Goal: Information Seeking & Learning: Find specific fact

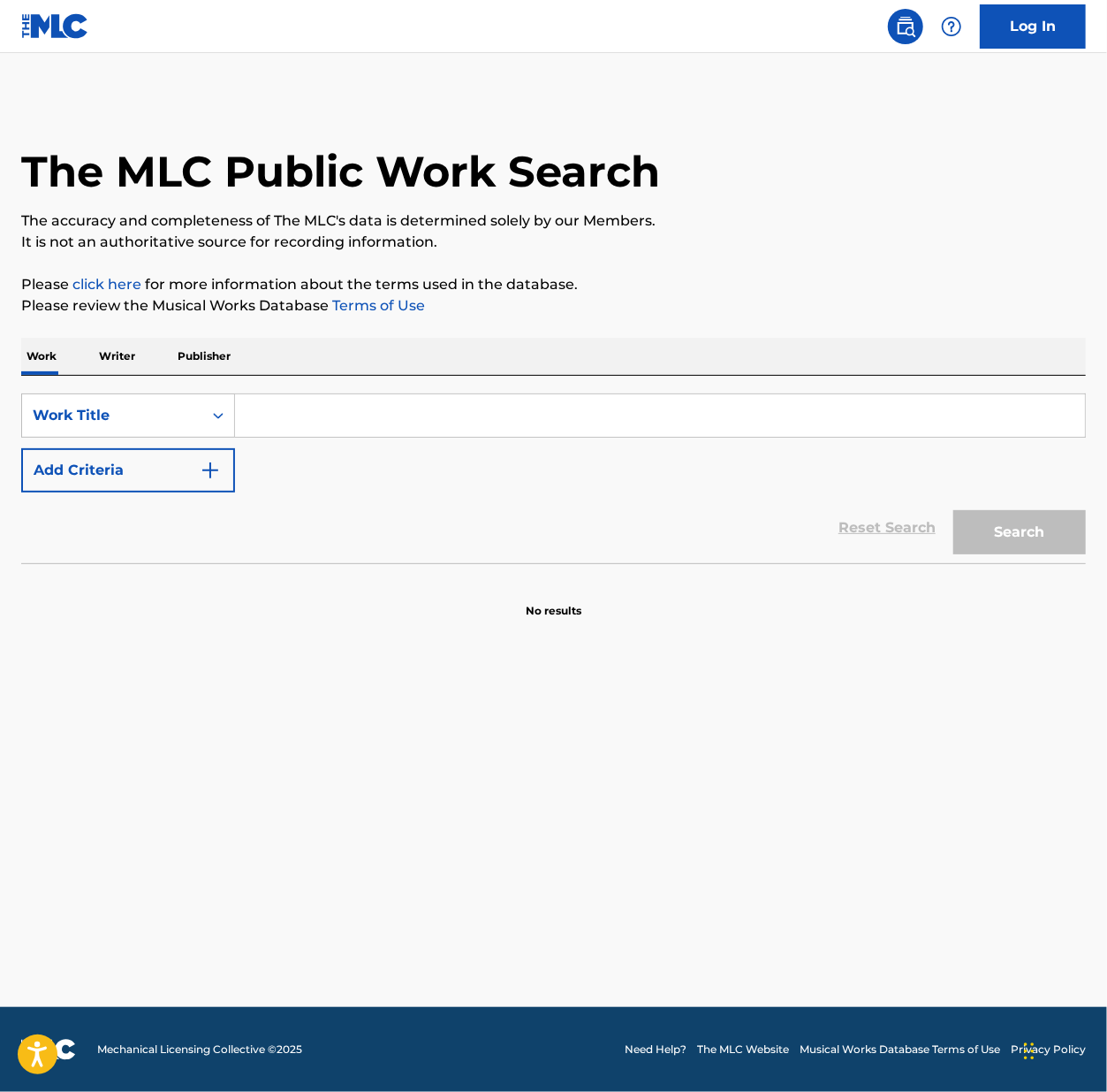
click at [321, 417] on input "Search Form" at bounding box center [660, 415] width 850 height 42
paste input "Slim Pickins [PERSON_NAME]"
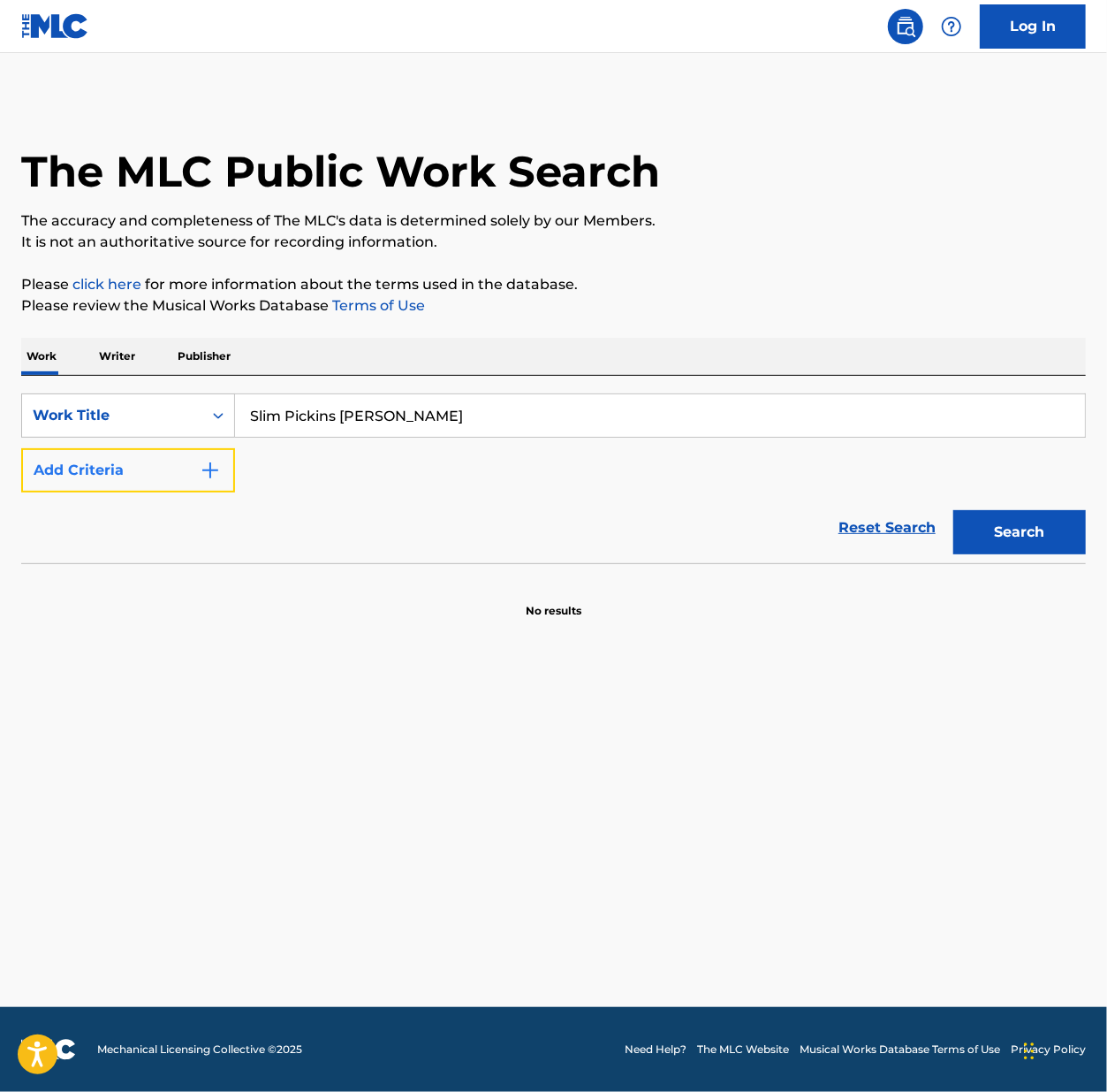
click at [148, 474] on button "Add Criteria" at bounding box center [128, 470] width 214 height 44
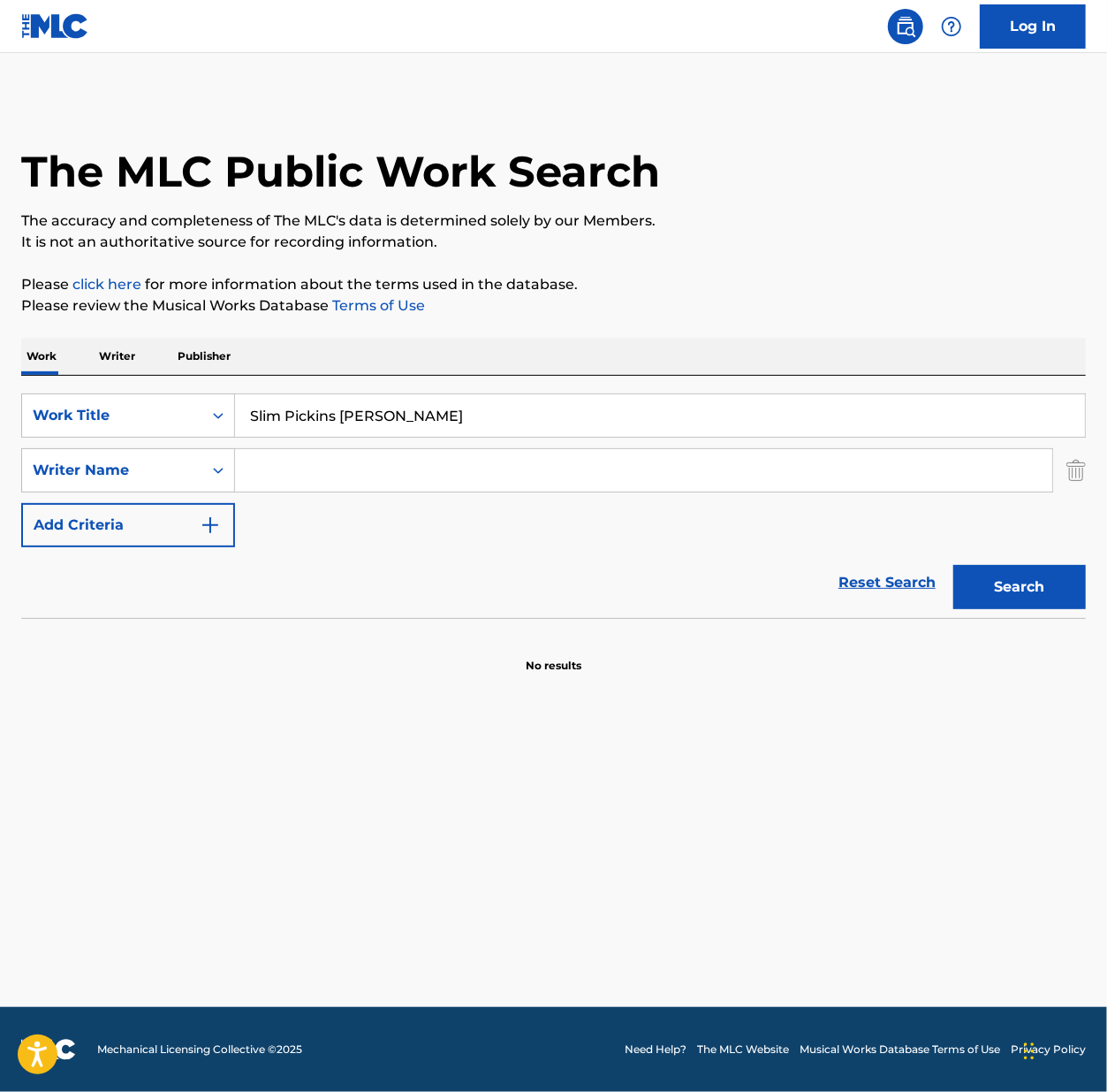
drag, startPoint x: 329, startPoint y: 409, endPoint x: 338, endPoint y: 417, distance: 12.0
click at [332, 410] on input "Slim Pickins [PERSON_NAME]" at bounding box center [660, 415] width 850 height 42
drag, startPoint x: 338, startPoint y: 417, endPoint x: 1067, endPoint y: 326, distance: 734.7
click at [1067, 326] on div "The MLC Public Work Search The accuracy and completeness of The MLC's data is d…" at bounding box center [553, 385] width 1107 height 577
type input "Slim Pickins"
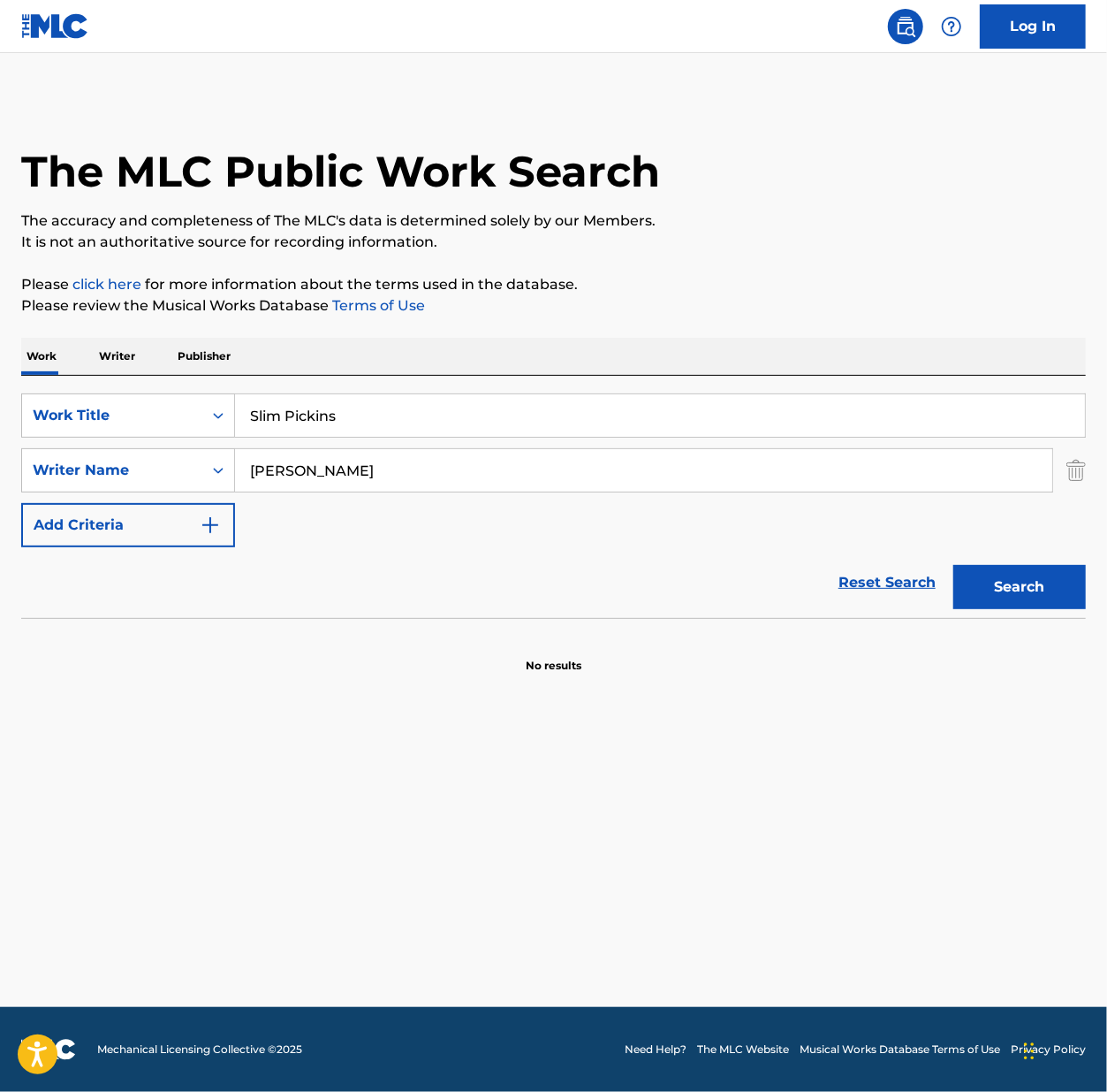
type input "[PERSON_NAME]"
click at [953, 565] on button "Search" at bounding box center [1020, 586] width 133 height 44
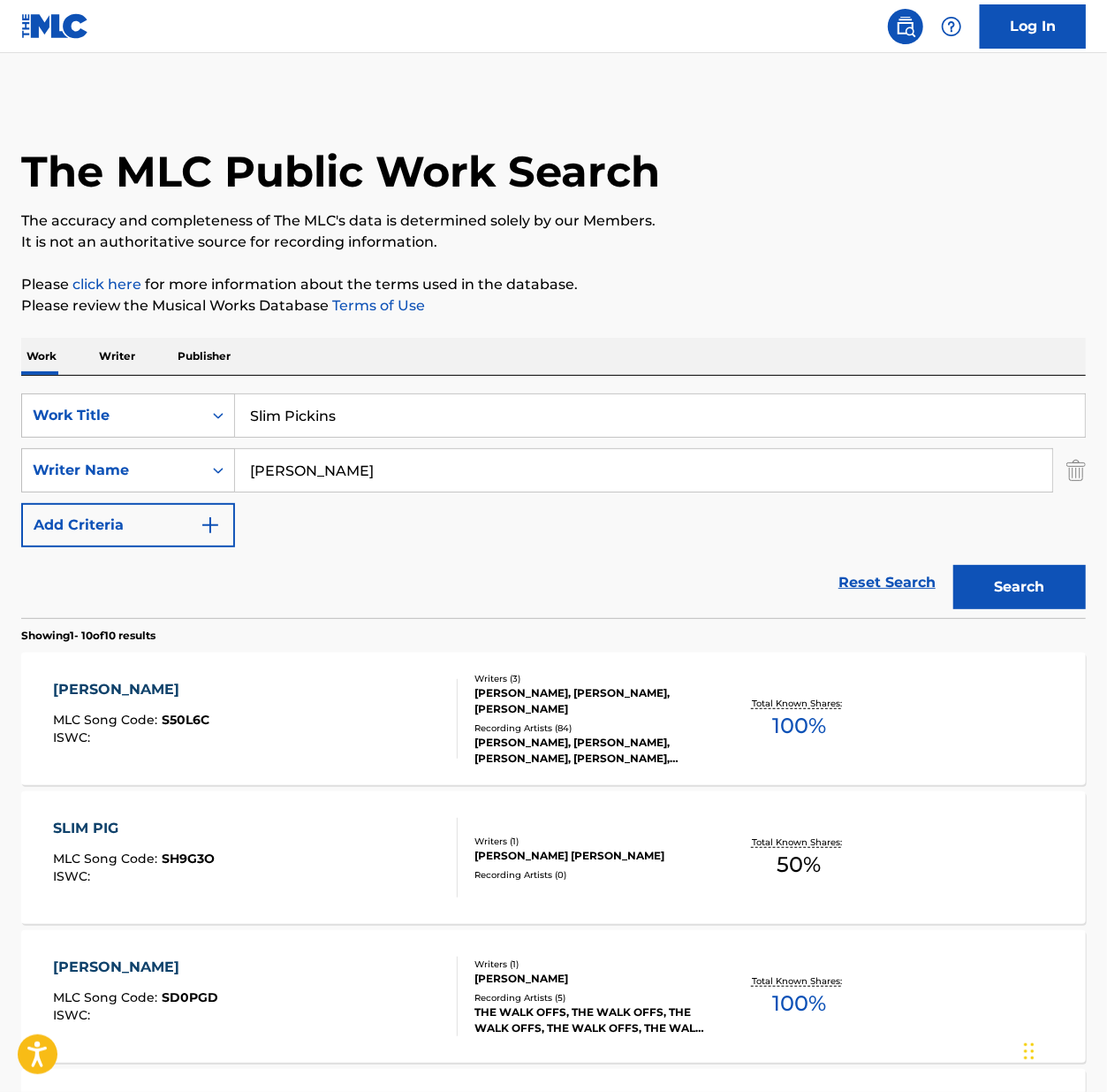
click at [395, 702] on div "SLIM PICKINS MLC Song Code : S50L6C ISWC :" at bounding box center [255, 718] width 405 height 80
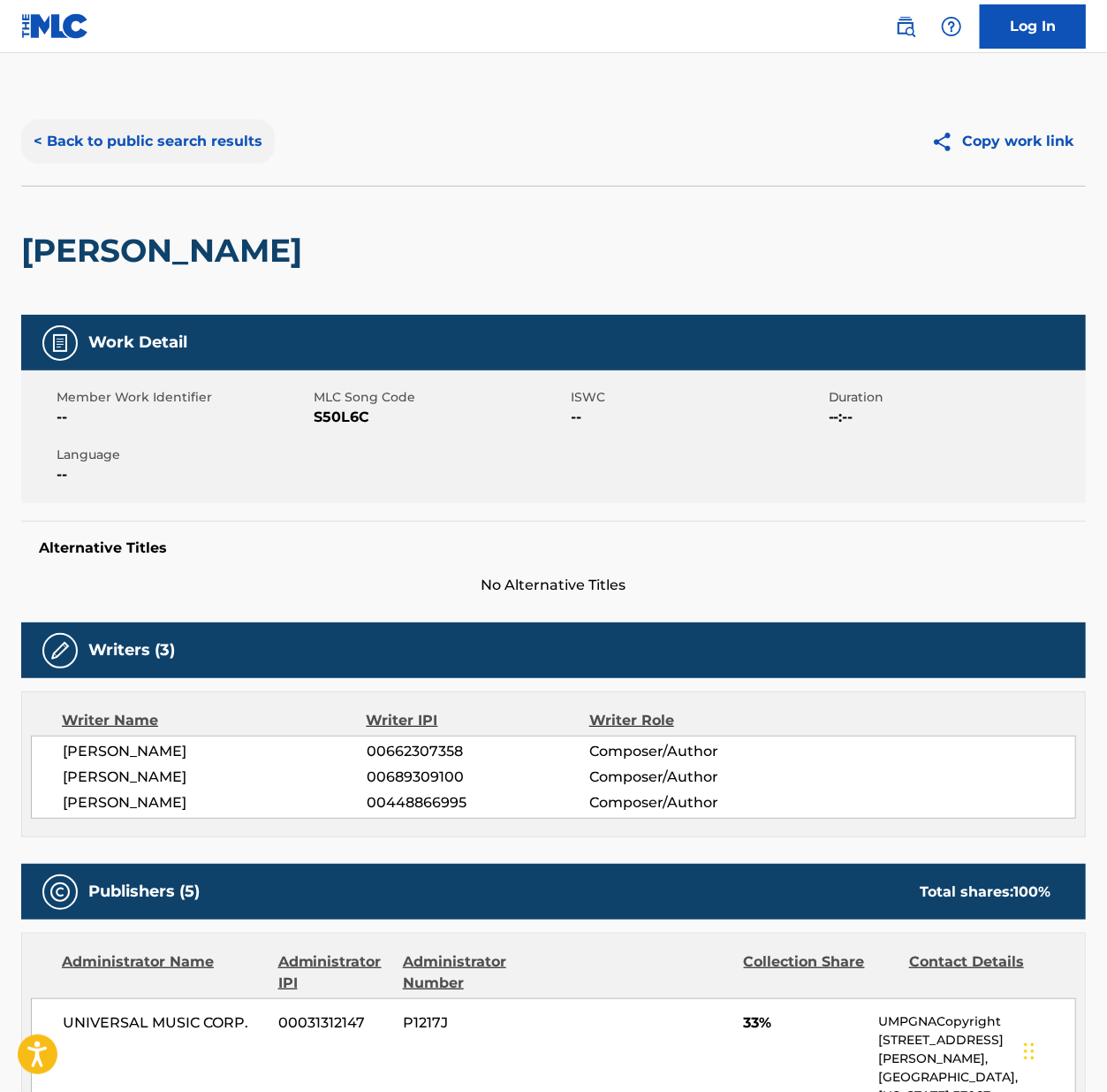
drag, startPoint x: 180, startPoint y: 143, endPoint x: 193, endPoint y: 151, distance: 15.3
click at [180, 145] on button "< Back to public search results" at bounding box center [148, 141] width 254 height 44
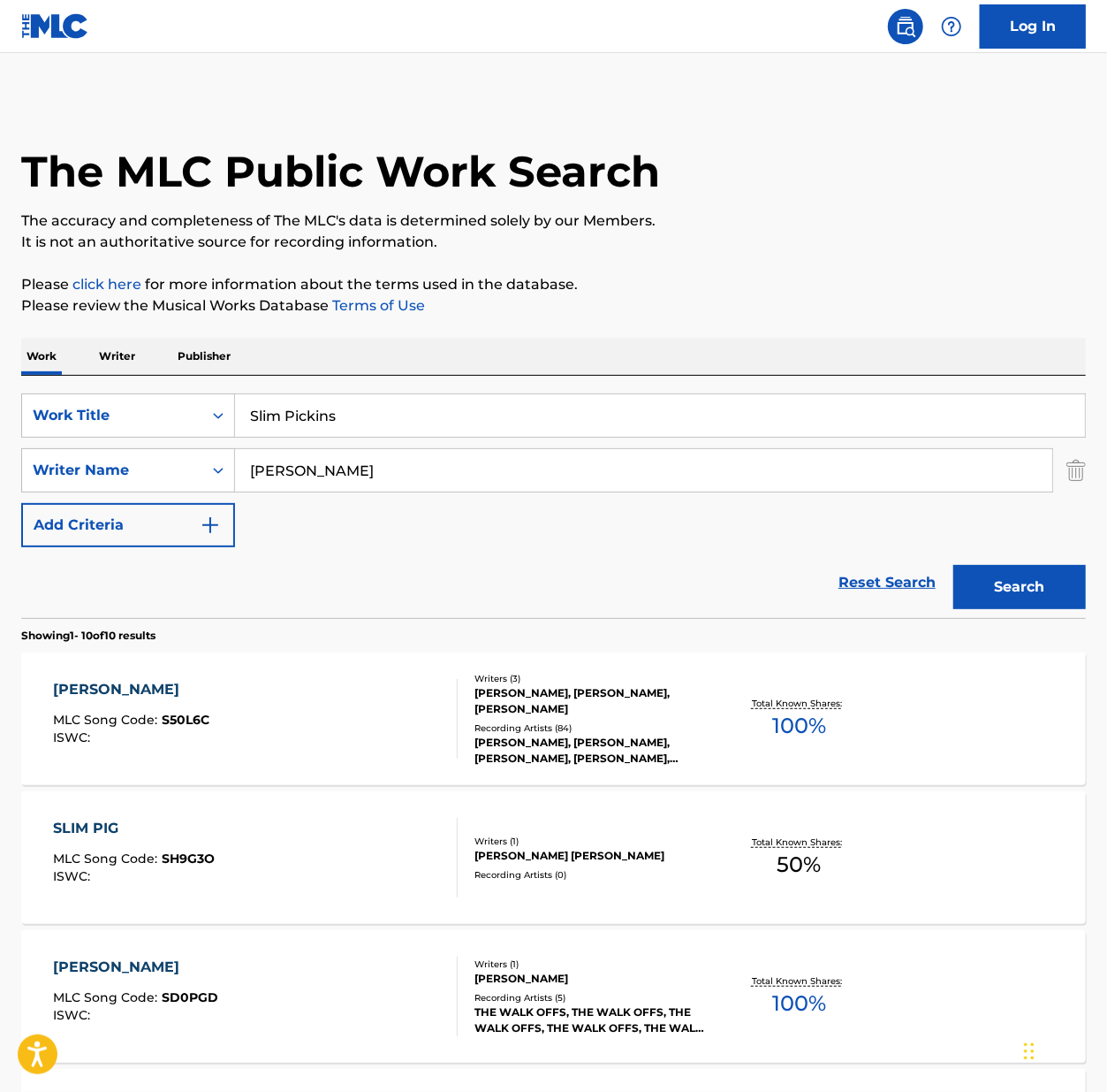
click at [347, 412] on input "Slim Pickins" at bounding box center [660, 415] width 850 height 42
click at [347, 411] on input "Slim Pickins" at bounding box center [660, 415] width 850 height 42
click at [347, 413] on input "Slim Pickins" at bounding box center [660, 415] width 850 height 42
paste input "Lie To Girls Lie To Girls [PERSON_NAME]"
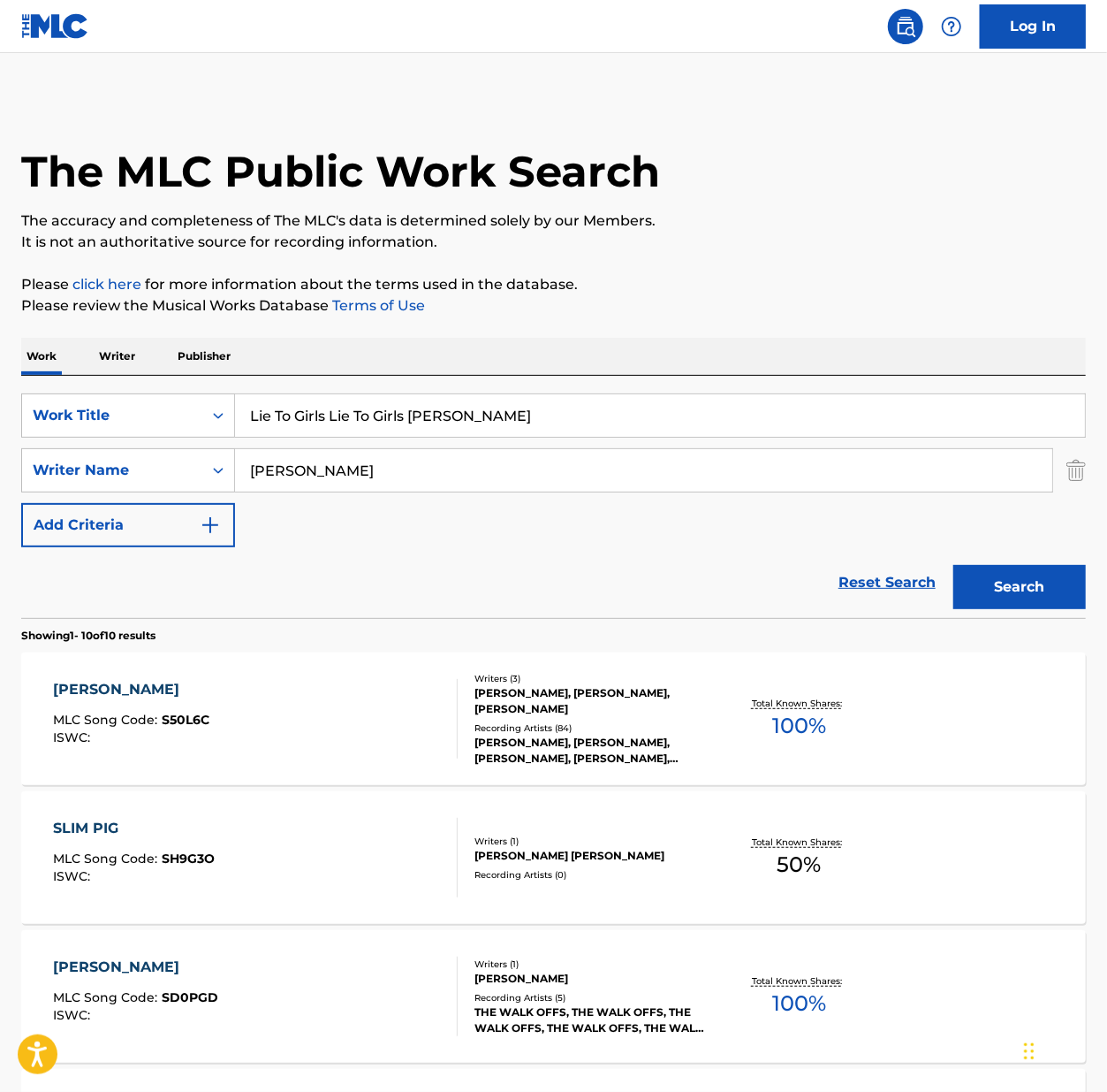
click at [416, 415] on input "Lie To Girls Lie To Girls [PERSON_NAME]" at bounding box center [660, 415] width 850 height 42
drag, startPoint x: 350, startPoint y: 418, endPoint x: 357, endPoint y: 424, distance: 9.2
click at [357, 424] on input "Lie To Girls Lie To Girls [PERSON_NAME]" at bounding box center [660, 415] width 850 height 42
drag, startPoint x: 347, startPoint y: 413, endPoint x: 1120, endPoint y: 352, distance: 775.4
click at [1076, 352] on html "Accessibility Screen-Reader Guide, Feedback, and Issue Reporting | New window C…" at bounding box center [553, 546] width 1107 height 1092
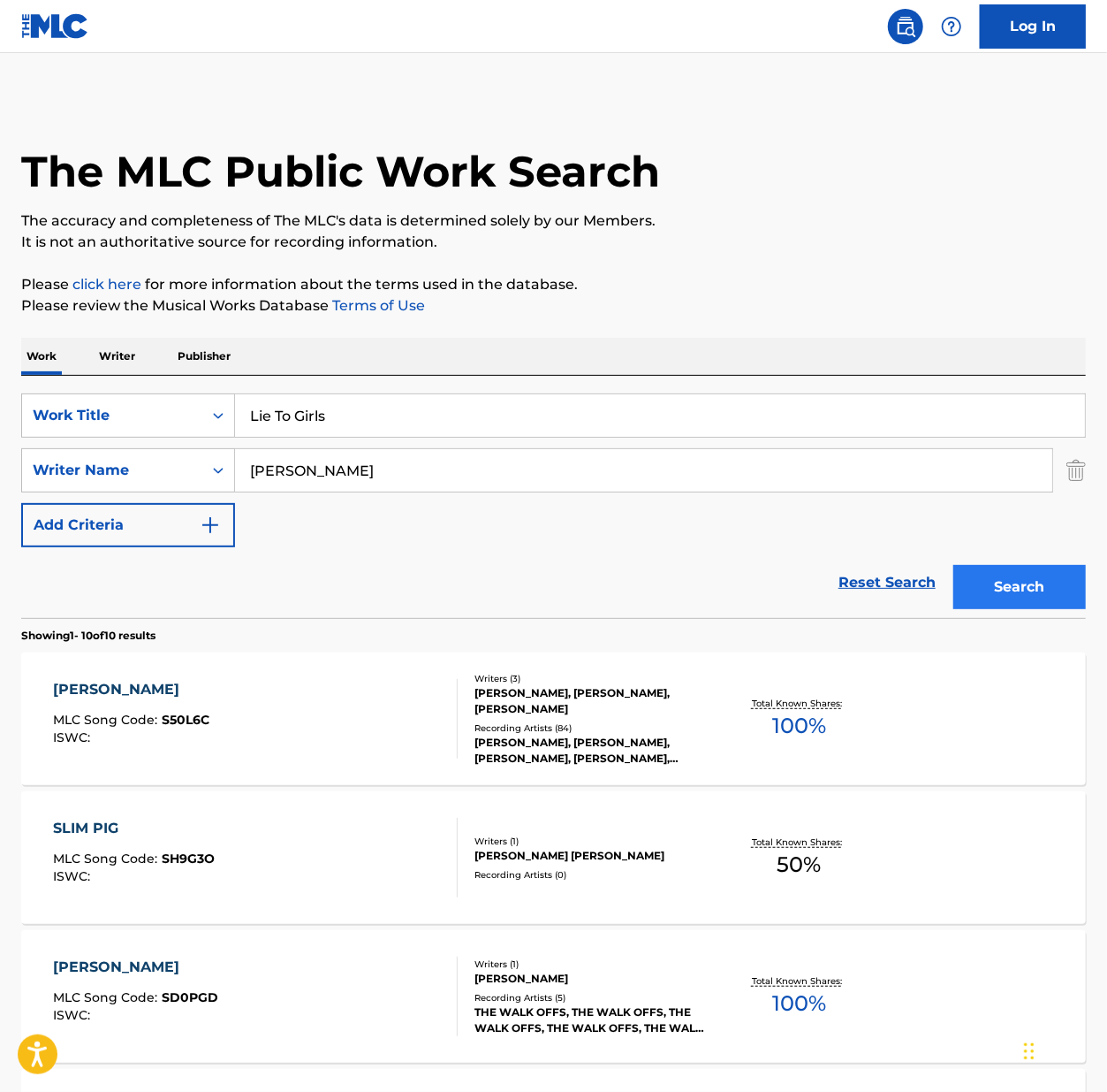
type input "Lie To Girls"
click at [1053, 585] on button "Search" at bounding box center [1020, 586] width 133 height 44
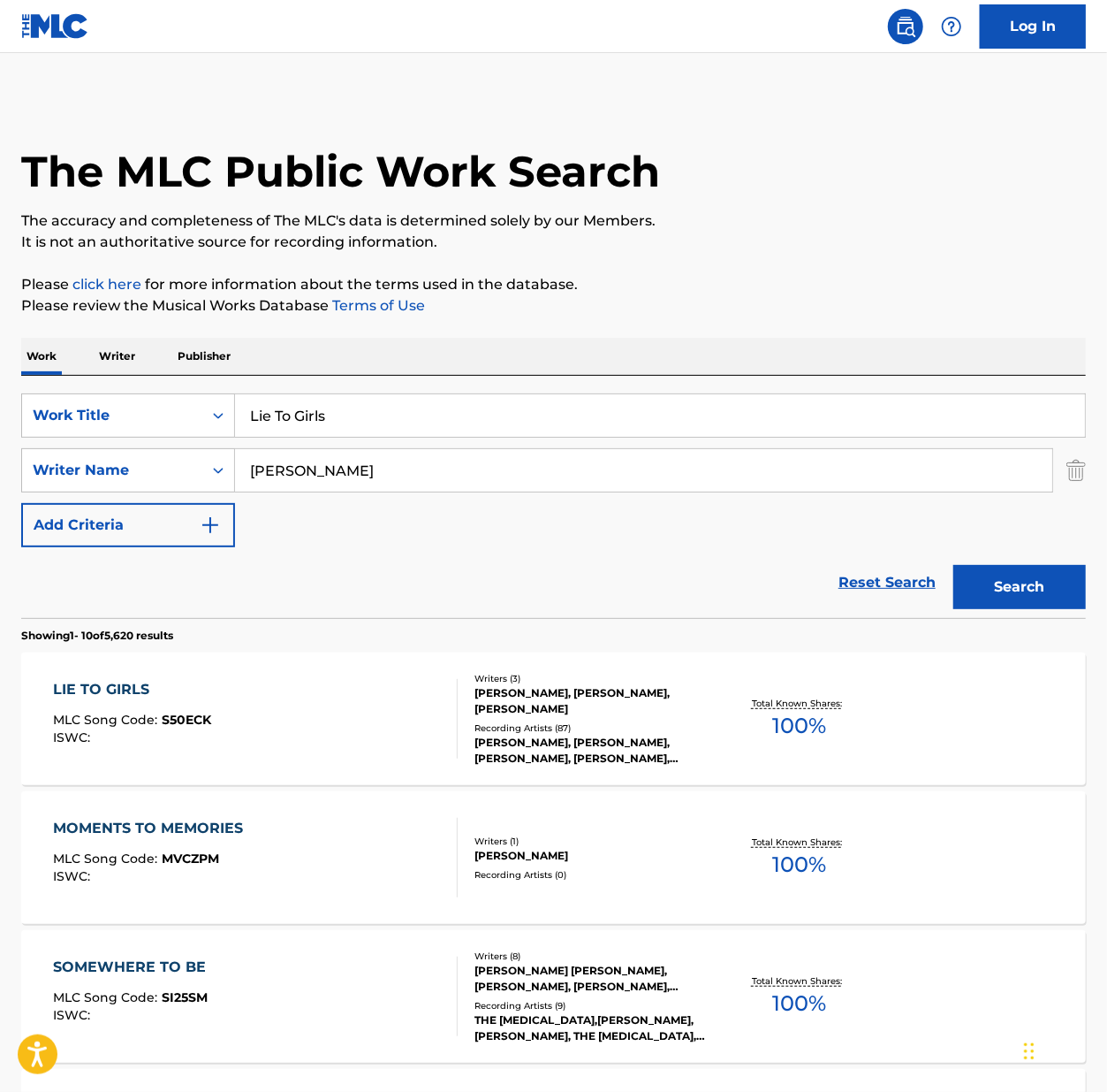
click at [267, 705] on div "LIE TO GIRLS MLC Song Code : S50ECK ISWC :" at bounding box center [255, 718] width 405 height 80
